Goal: Task Accomplishment & Management: Use online tool/utility

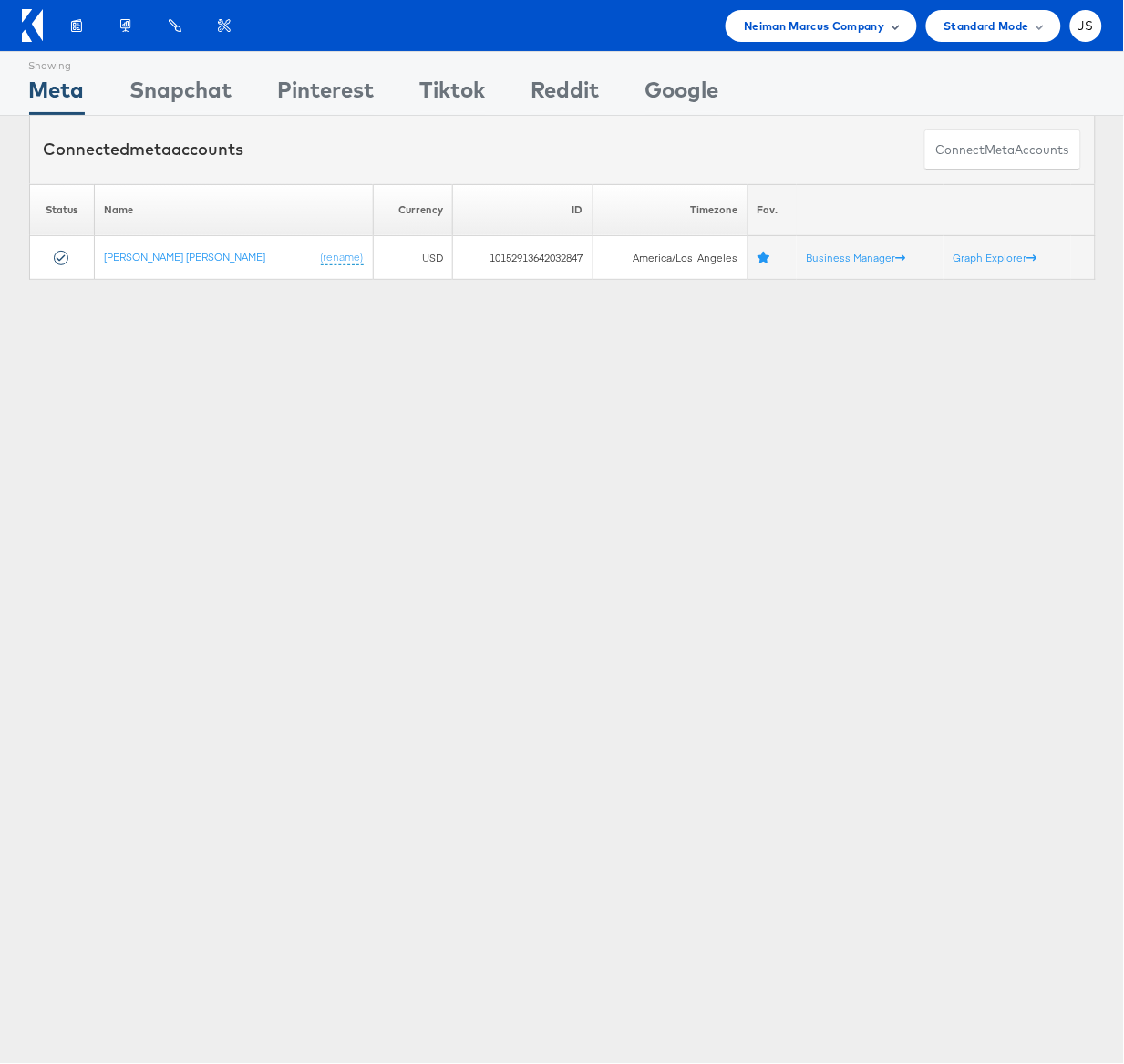
click at [881, 18] on span "Neiman Marcus Company" at bounding box center [814, 25] width 140 height 19
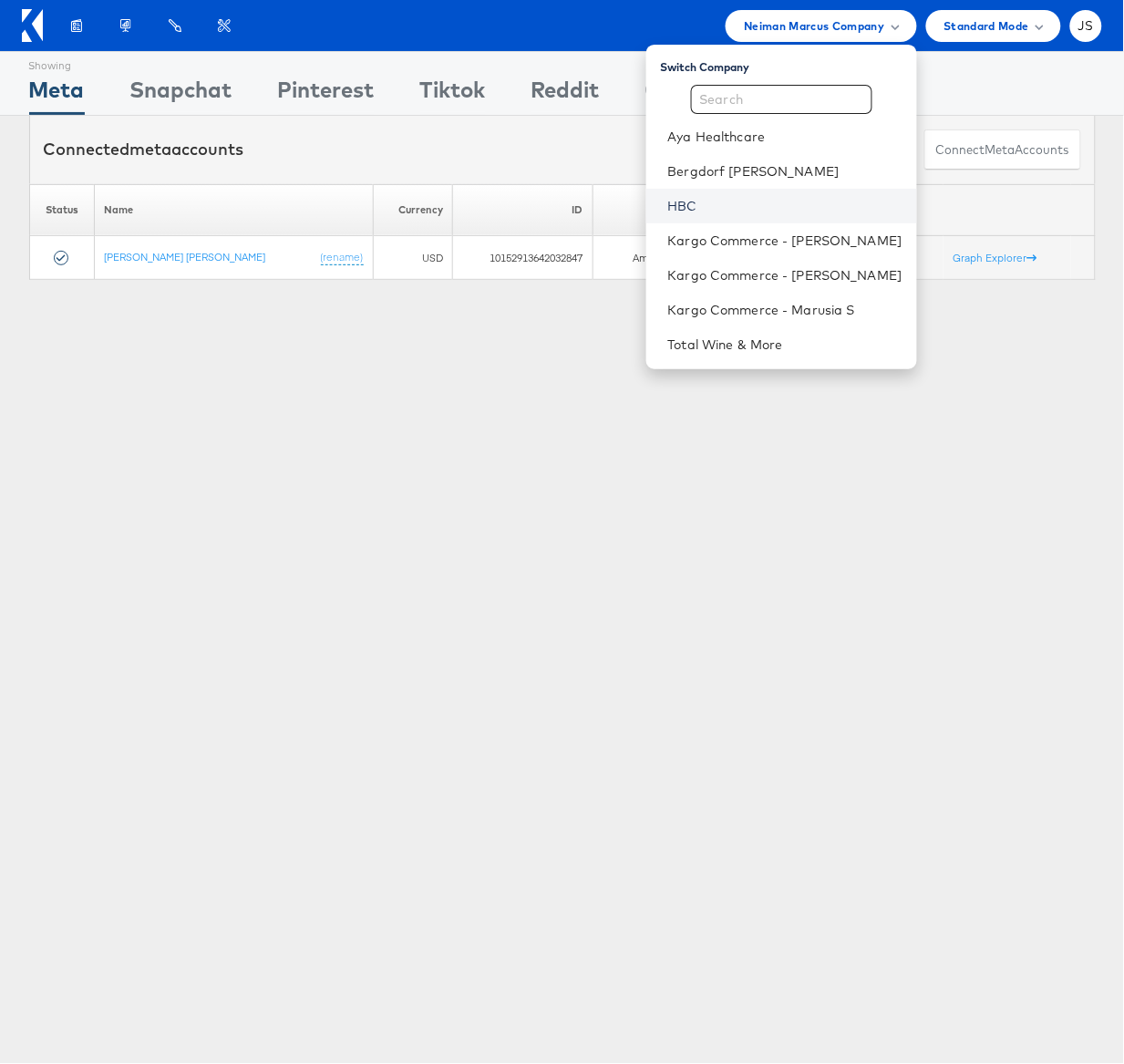
click at [696, 214] on link "HBC" at bounding box center [784, 205] width 234 height 18
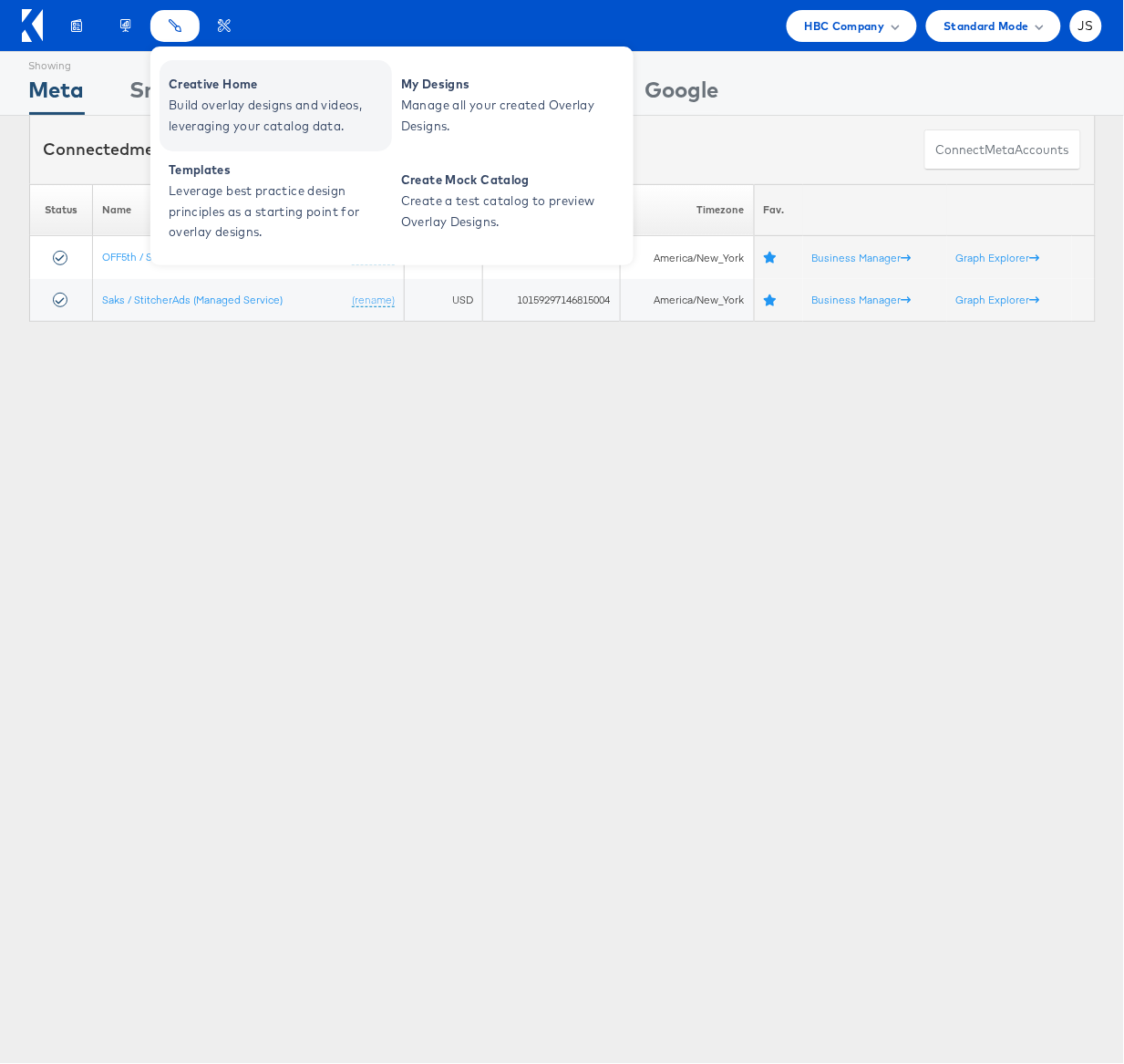
click at [220, 119] on span "Build overlay designs and videos, leveraging your catalog data." at bounding box center [277, 116] width 219 height 42
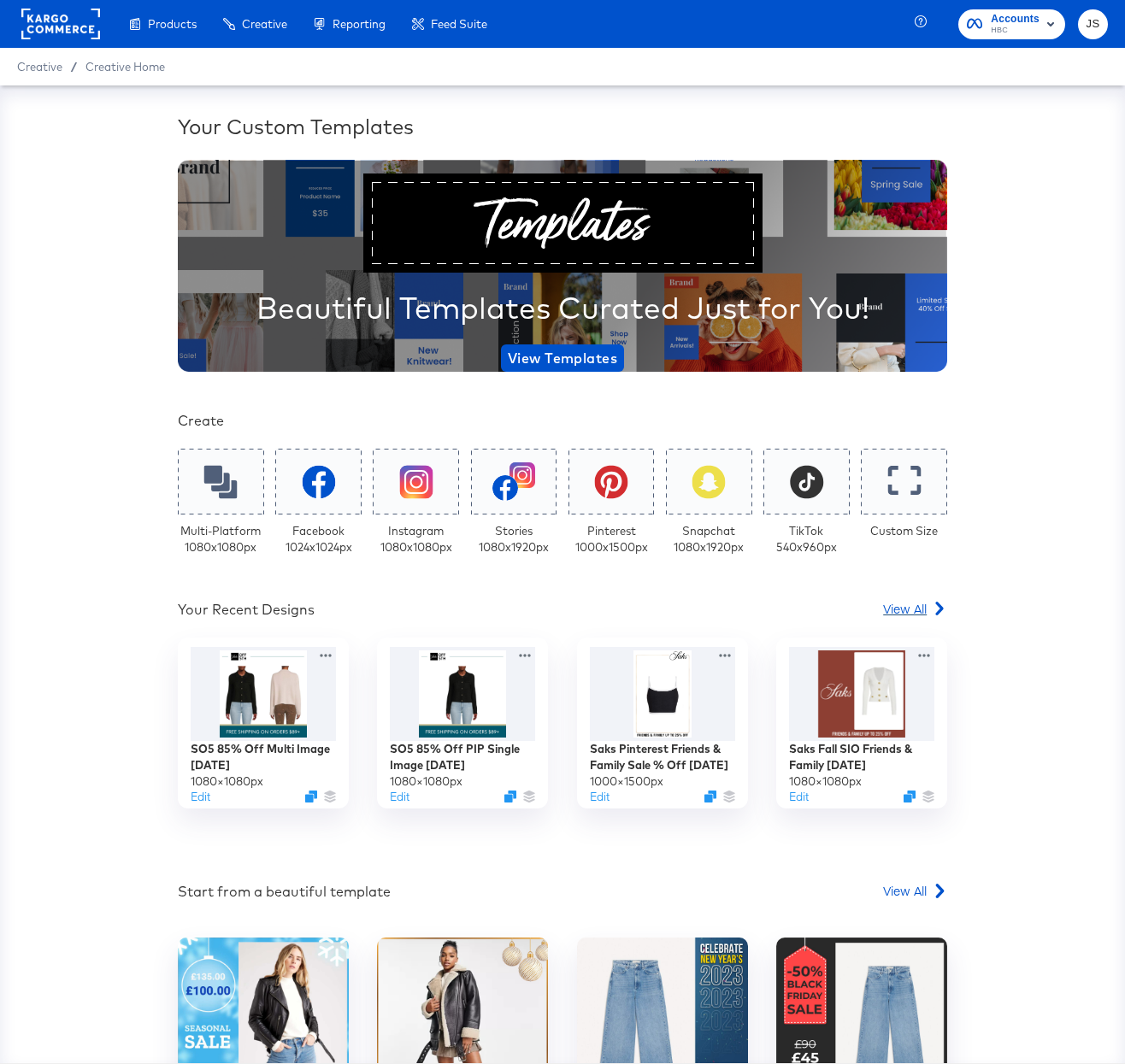
click at [898, 607] on span "View All" at bounding box center [904, 608] width 43 height 17
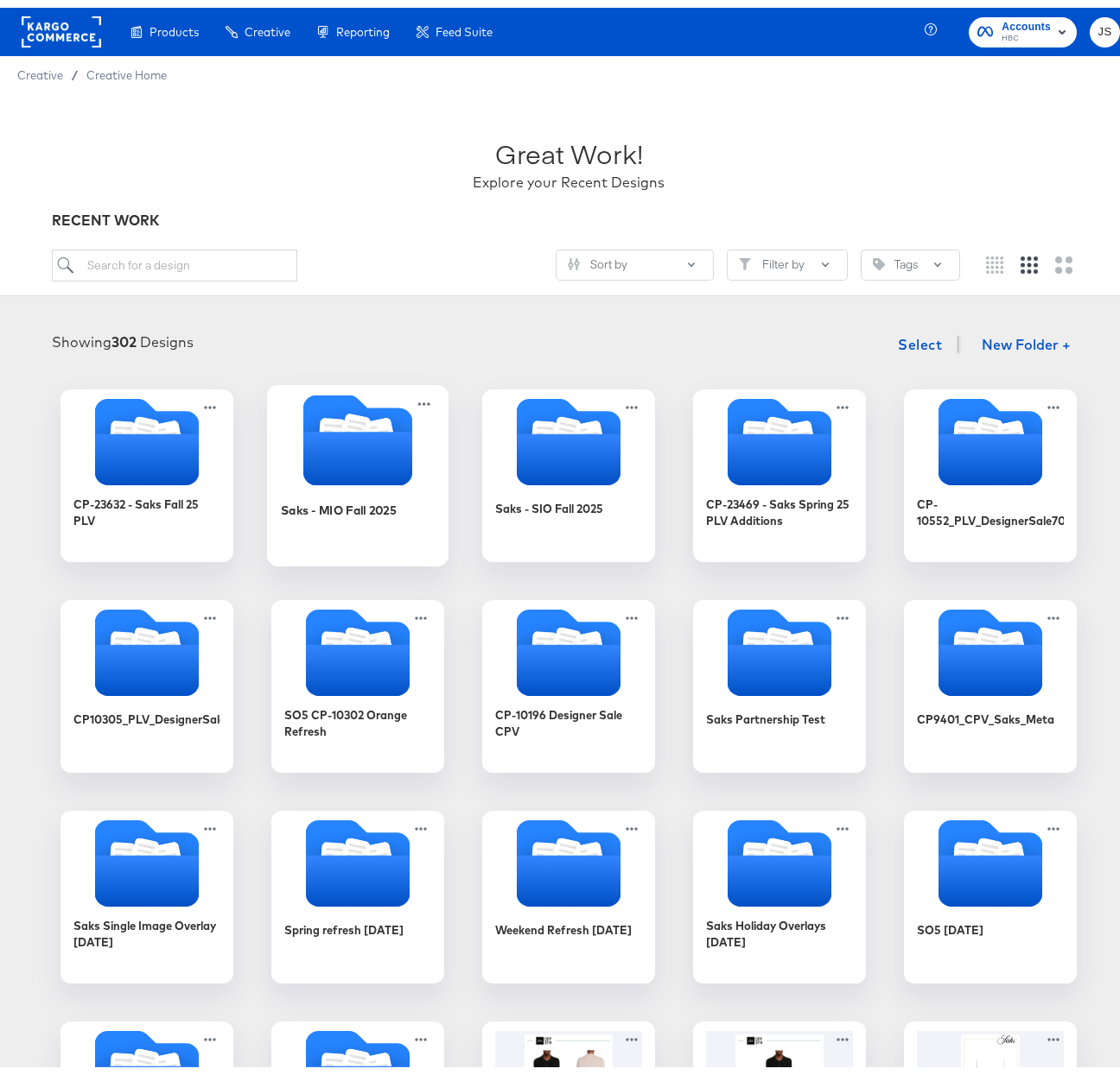
click at [375, 513] on div "Saks - MIO Fall 2025" at bounding box center [358, 515] width 154 height 67
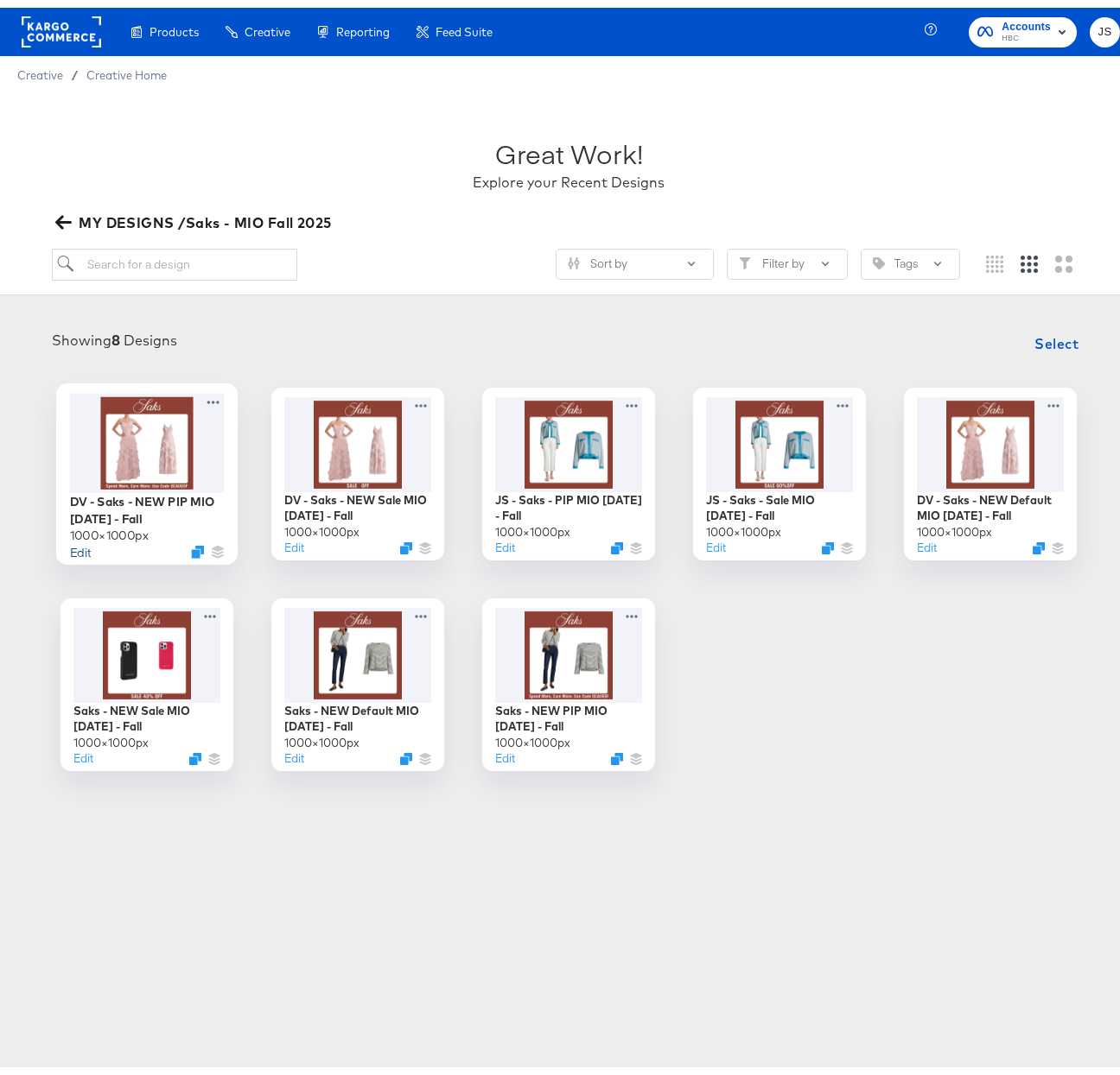
click at [74, 547] on button "Edit" at bounding box center [79, 544] width 21 height 16
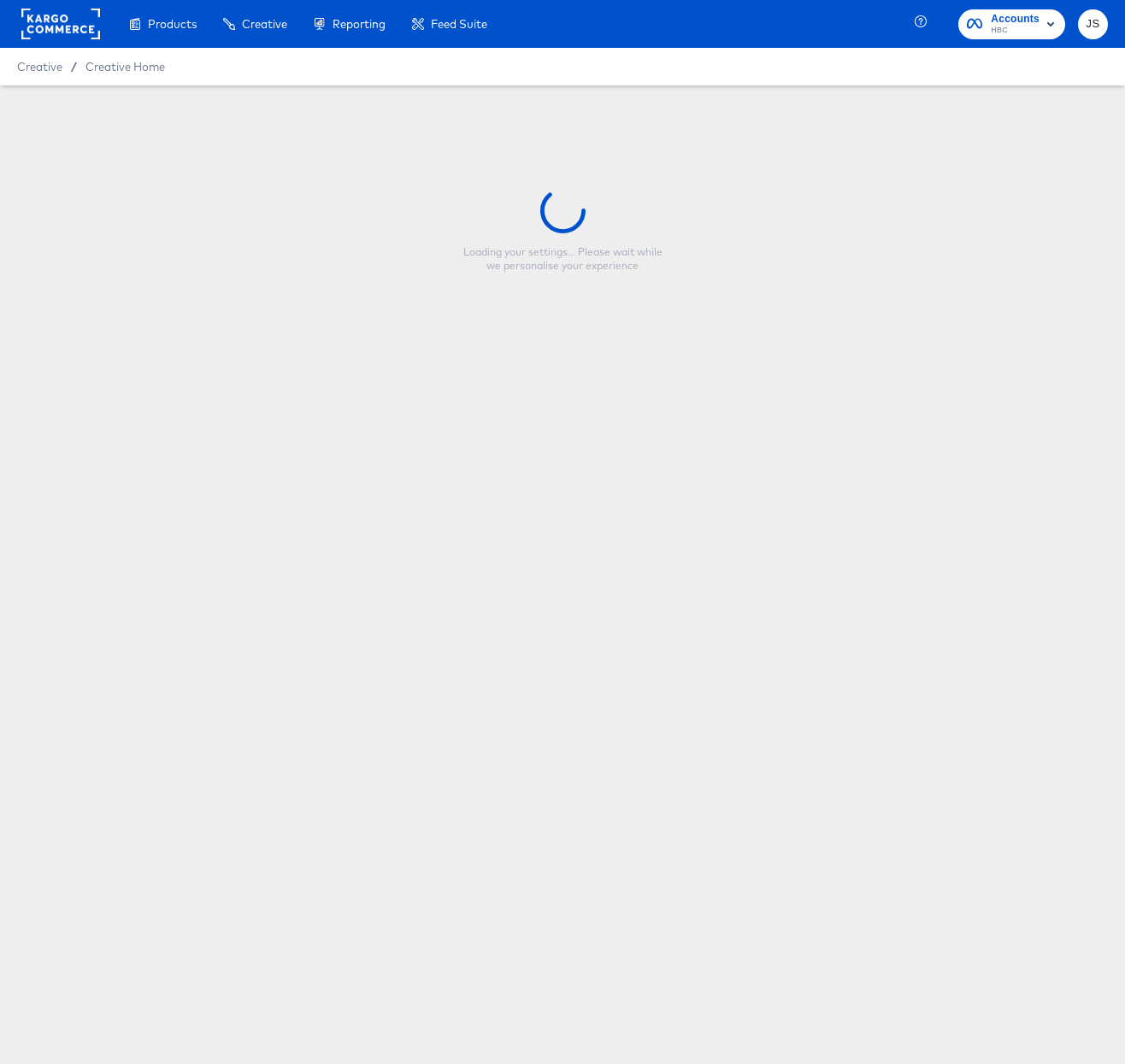
type input "DV - Saks - NEW PIP MIO 8.21.25 - Fall"
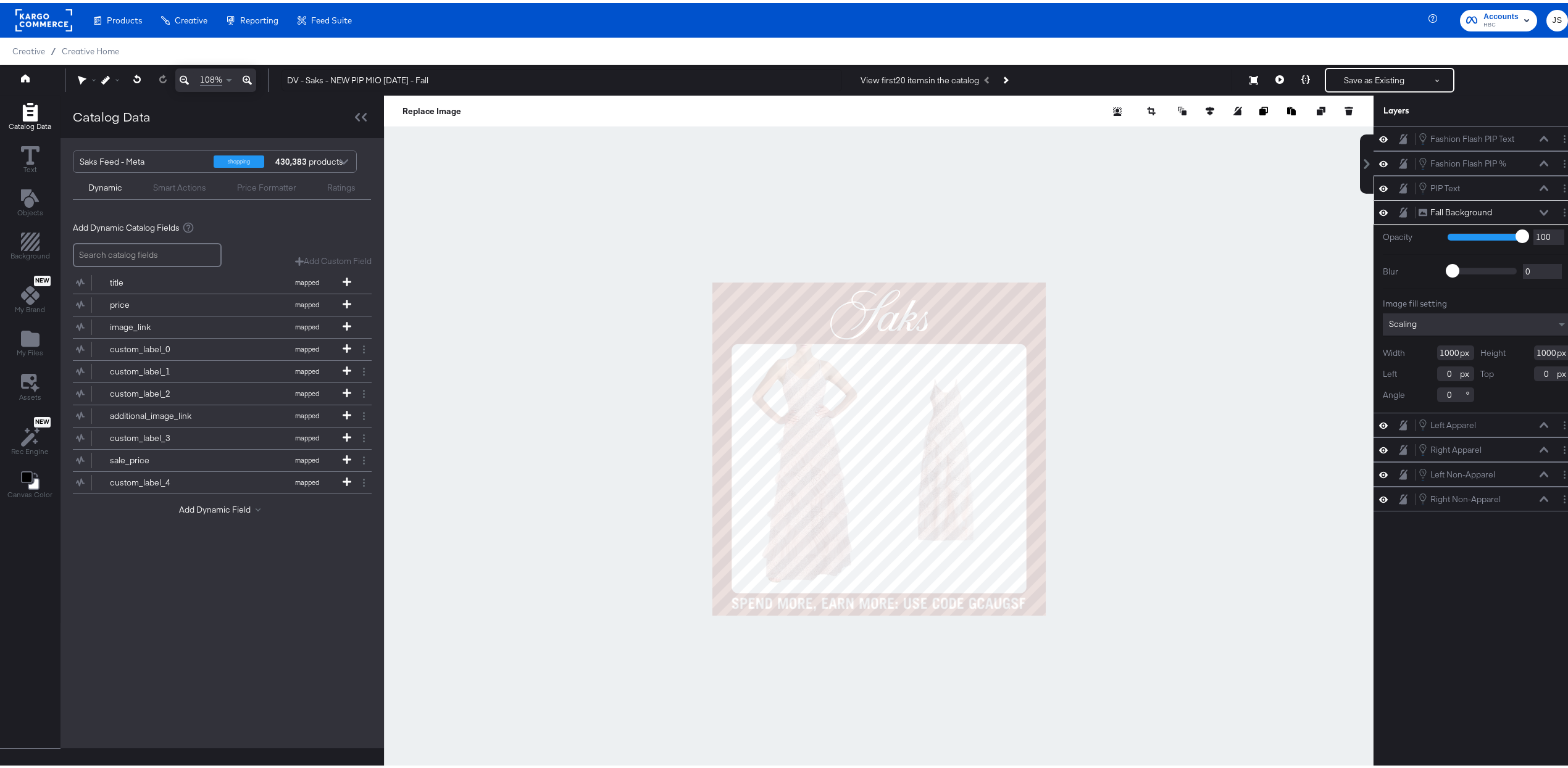
click at [812, 197] on div "PIP Text PIP Text" at bounding box center [1477, 185] width 207 height 25
click at [812, 188] on icon at bounding box center [1544, 185] width 9 height 6
